Goal: Task Accomplishment & Management: Use online tool/utility

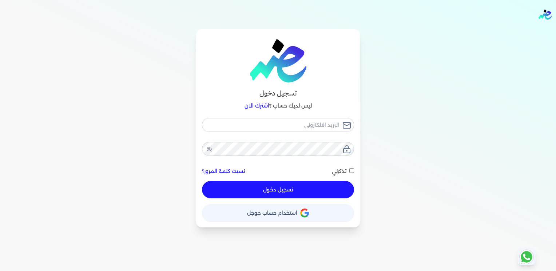
click at [266, 216] on button "حساب استخدام حساب جوجل" at bounding box center [278, 212] width 152 height 17
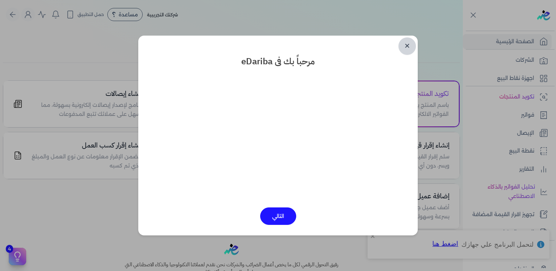
click at [403, 46] on link "✕" at bounding box center [406, 45] width 17 height 17
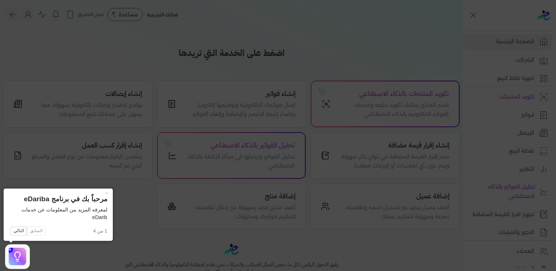
click at [183, 184] on icon at bounding box center [278, 135] width 556 height 271
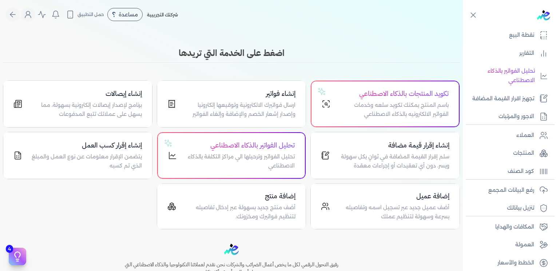
scroll to position [120, 0]
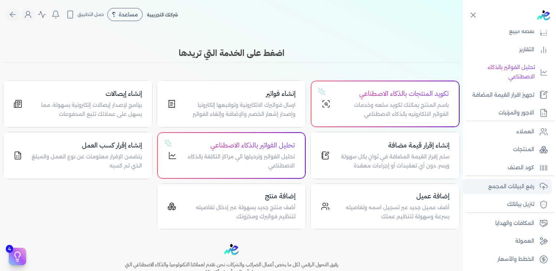
click at [504, 188] on p "رفع البيانات المجمع" at bounding box center [511, 186] width 46 height 9
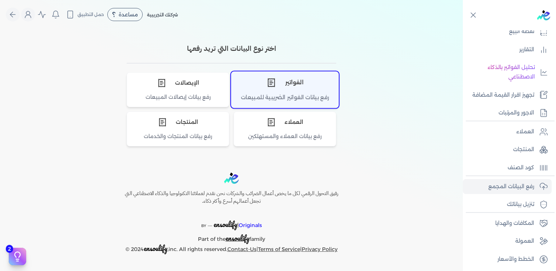
click at [299, 88] on div "الفواتير" at bounding box center [284, 83] width 107 height 22
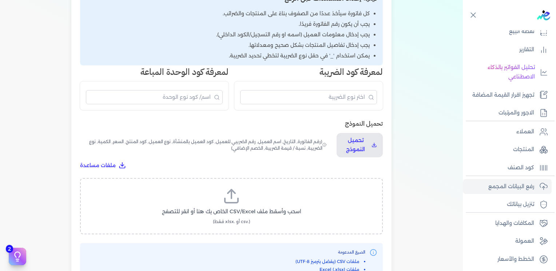
scroll to position [147, 0]
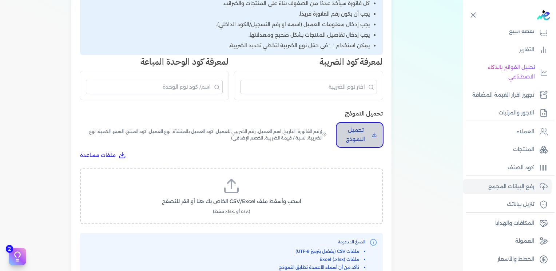
click at [357, 136] on p "تحميل النموذج" at bounding box center [355, 135] width 26 height 19
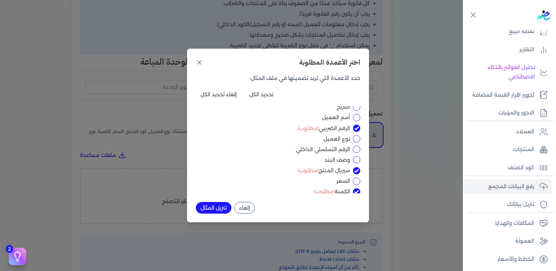
scroll to position [0, 0]
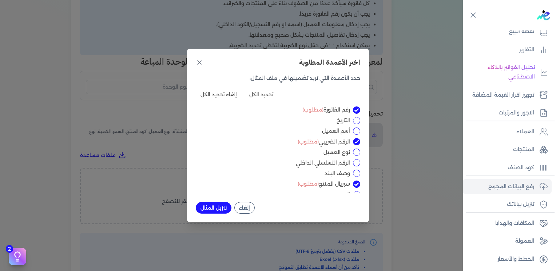
click at [356, 119] on input "التاريخ" at bounding box center [356, 120] width 7 height 7
checkbox input "true"
click at [356, 128] on input "أسم العميل" at bounding box center [356, 131] width 7 height 7
checkbox input "true"
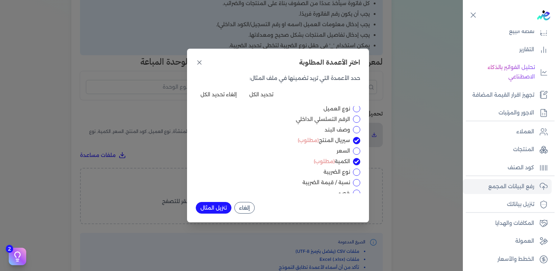
scroll to position [58, 0]
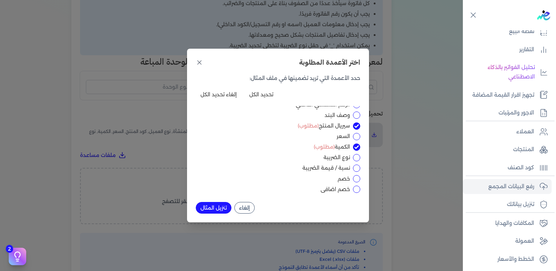
click at [246, 210] on button "إلغاء" at bounding box center [244, 208] width 20 height 12
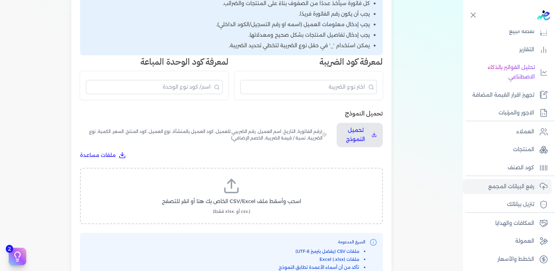
click at [239, 206] on label "اسحب وأسقط ملف CSV/Excel الخاص بك هنا أو انقر للتصفح (.csv أو .xlsx فقط)" at bounding box center [232, 196] width 284 height 37
click at [0, 0] on input "اسحب وأسقط ملف CSV/Excel الخاص بك هنا أو انقر للتصفح (.csv أو .xlsx فقط)" at bounding box center [0, 0] width 0 height 0
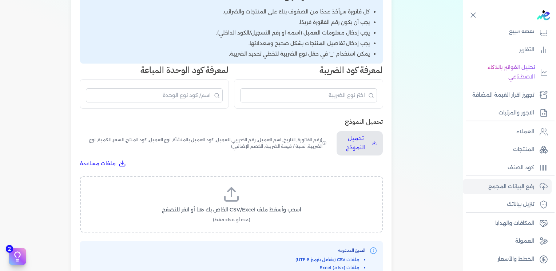
scroll to position [139, 0]
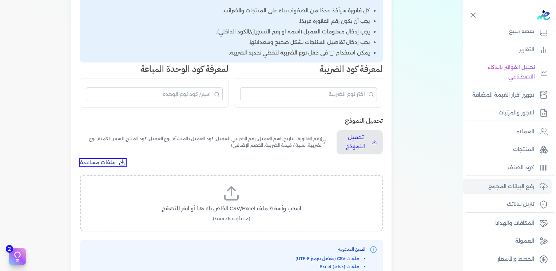
click at [97, 163] on span "ملفات مساعدة" at bounding box center [98, 163] width 36 height 8
click at [438, 75] on div "اختيار النوع 2 رفع الملف 3 تعيين الأعمدة 4 مراجعة ومعالجة رفع بيانات الفواتير ا…" at bounding box center [231, 101] width 463 height 423
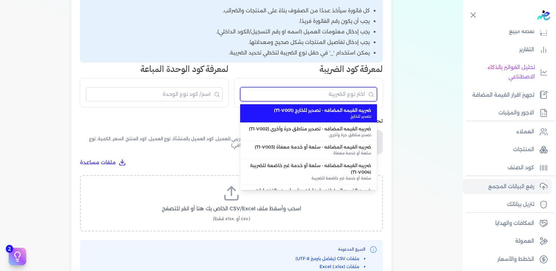
click at [318, 94] on input "البحث" at bounding box center [308, 94] width 137 height 14
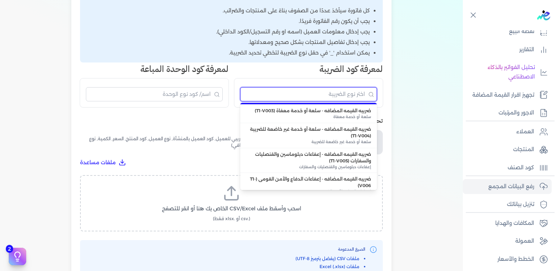
scroll to position [0, 0]
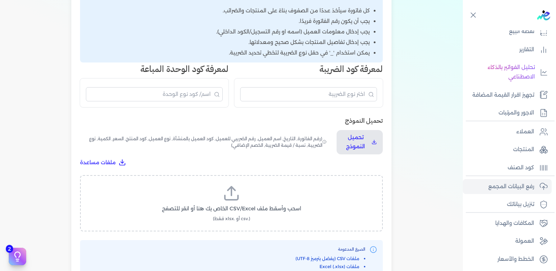
click at [412, 146] on div "اختيار النوع 2 رفع الملف 3 تعيين الأعمدة 4 مراجعة ومعالجة رفع بيانات الفواتير ا…" at bounding box center [231, 101] width 463 height 423
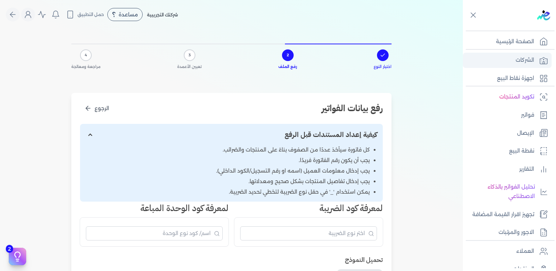
click at [473, 59] on link "الشركات" at bounding box center [507, 60] width 89 height 15
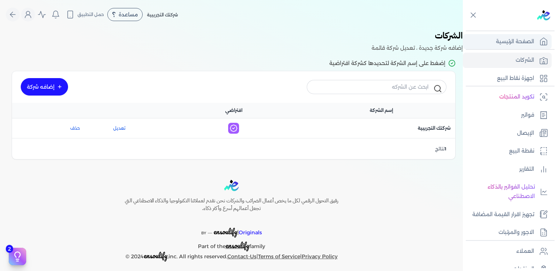
click at [516, 40] on p "الصفحة الرئيسية" at bounding box center [515, 41] width 38 height 9
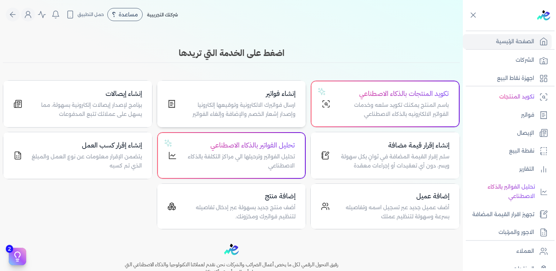
click at [280, 96] on h4 "إنشاء فواتير" at bounding box center [240, 94] width 111 height 11
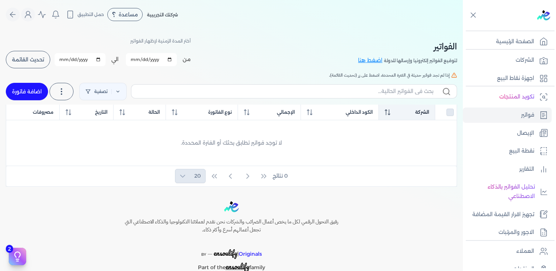
click at [425, 114] on span "الشركة" at bounding box center [422, 112] width 14 height 7
